Goal: Communication & Community: Answer question/provide support

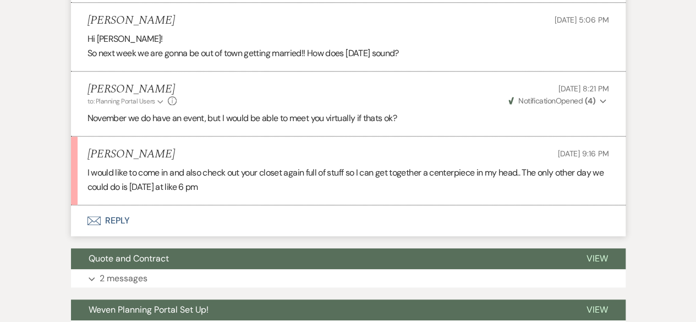
click at [120, 215] on button "Envelope Reply" at bounding box center [348, 220] width 555 height 31
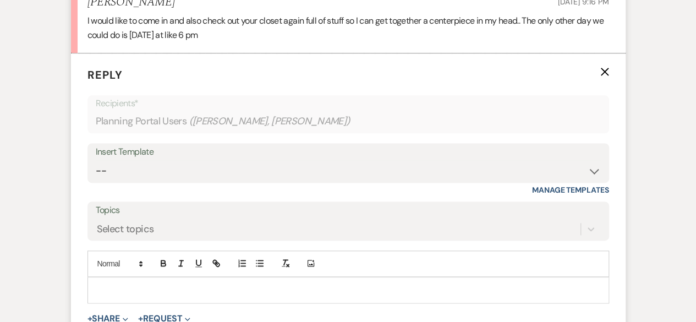
scroll to position [661, 0]
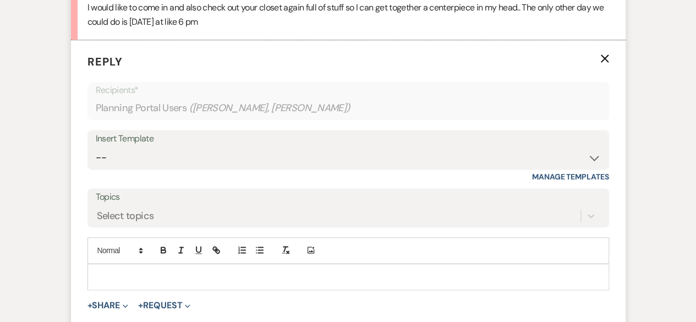
click at [110, 276] on p at bounding box center [348, 277] width 504 height 12
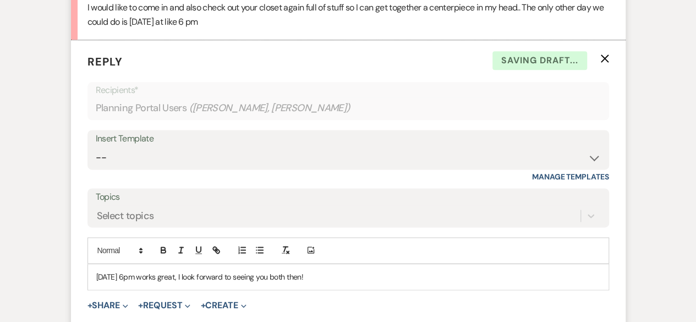
scroll to position [881, 0]
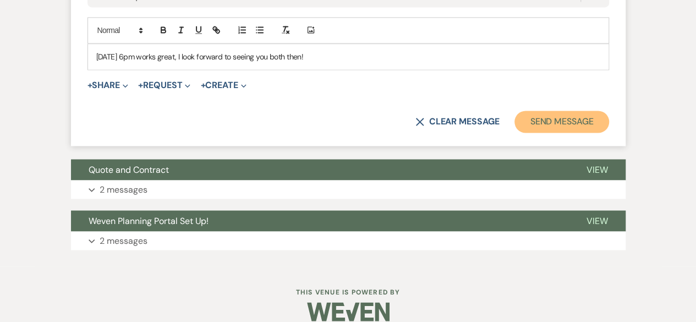
click at [559, 121] on button "Send Message" at bounding box center [562, 122] width 94 height 22
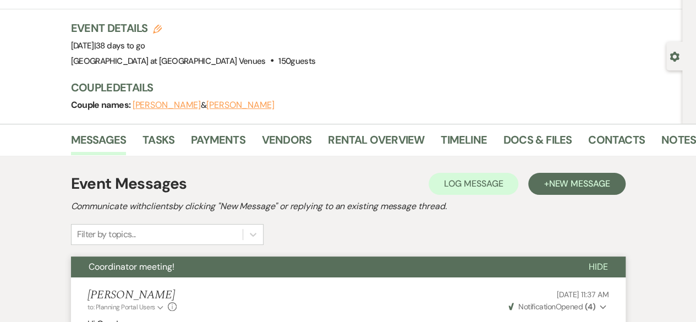
scroll to position [0, 0]
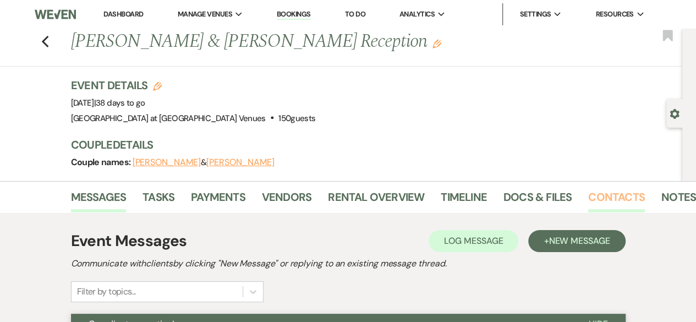
click at [593, 205] on link "Contacts" at bounding box center [616, 200] width 57 height 24
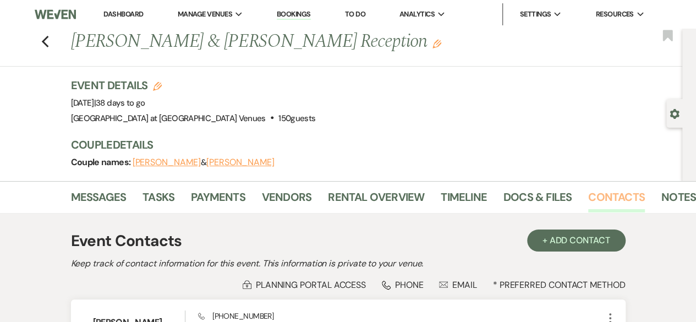
scroll to position [200, 0]
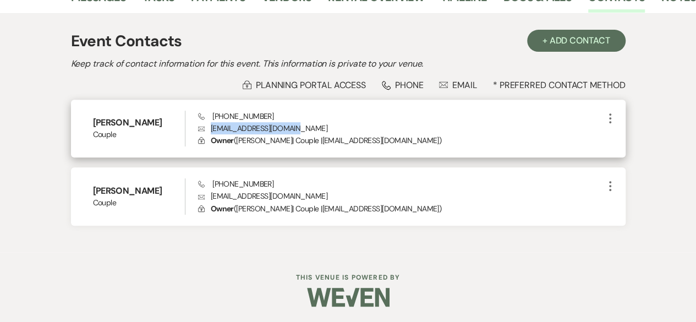
drag, startPoint x: 211, startPoint y: 124, endPoint x: 308, endPoint y: 128, distance: 97.0
click at [308, 128] on p "Envelope [EMAIL_ADDRESS][DOMAIN_NAME]" at bounding box center [401, 128] width 406 height 12
copy p "[EMAIL_ADDRESS][DOMAIN_NAME]"
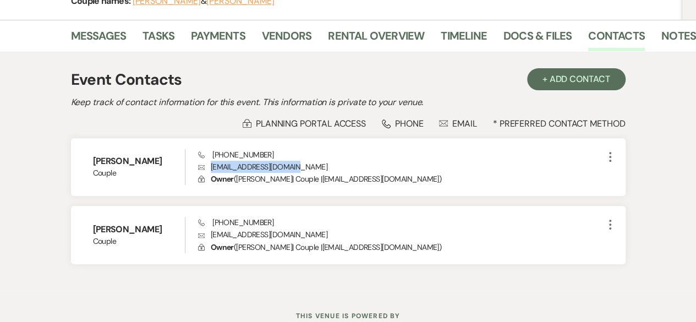
scroll to position [0, 0]
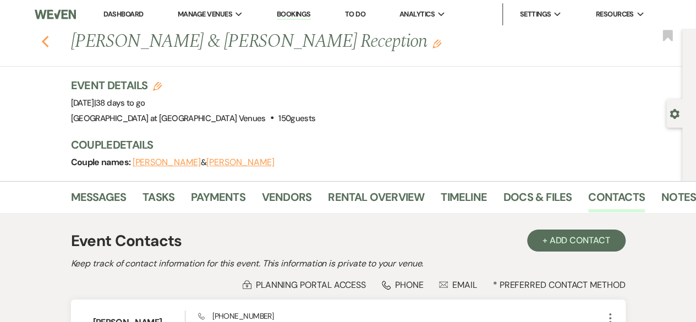
click at [48, 44] on use "button" at bounding box center [44, 42] width 7 height 12
